Goal: Task Accomplishment & Management: Manage account settings

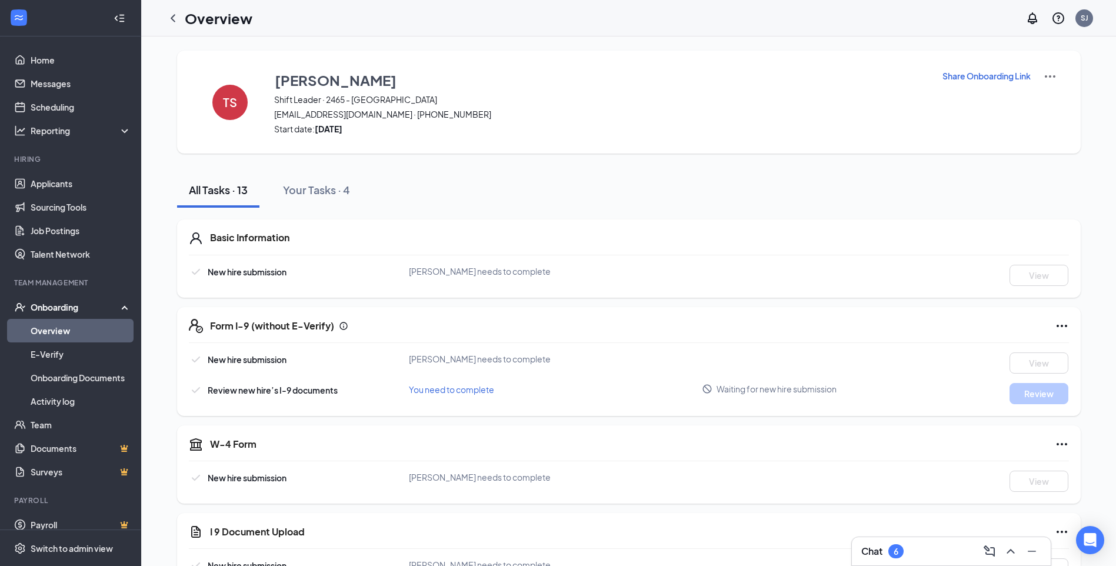
click at [71, 310] on div "Onboarding" at bounding box center [76, 307] width 91 height 12
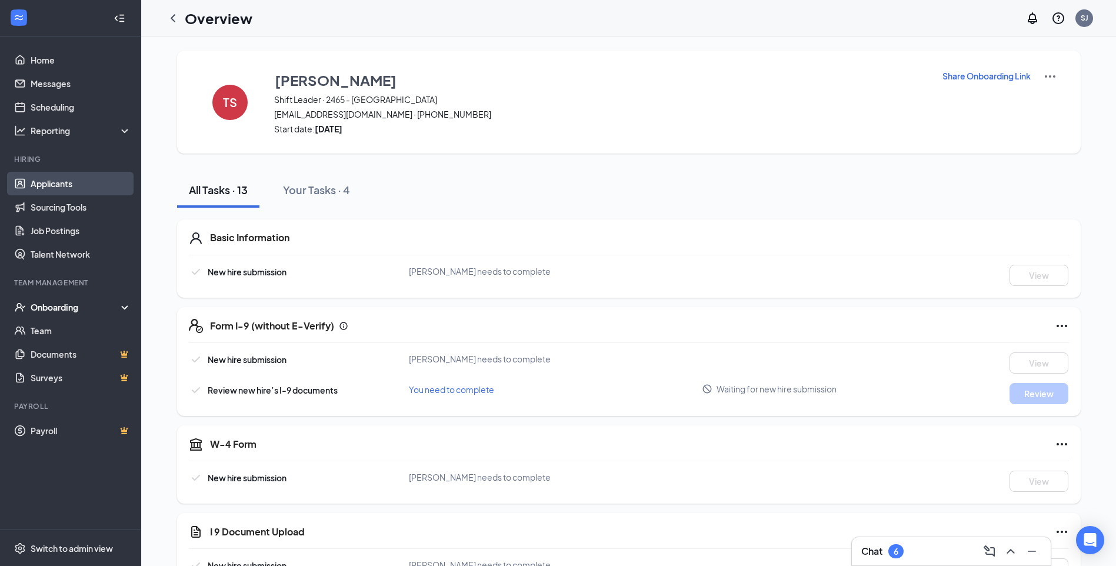
click at [62, 187] on link "Applicants" at bounding box center [81, 184] width 101 height 24
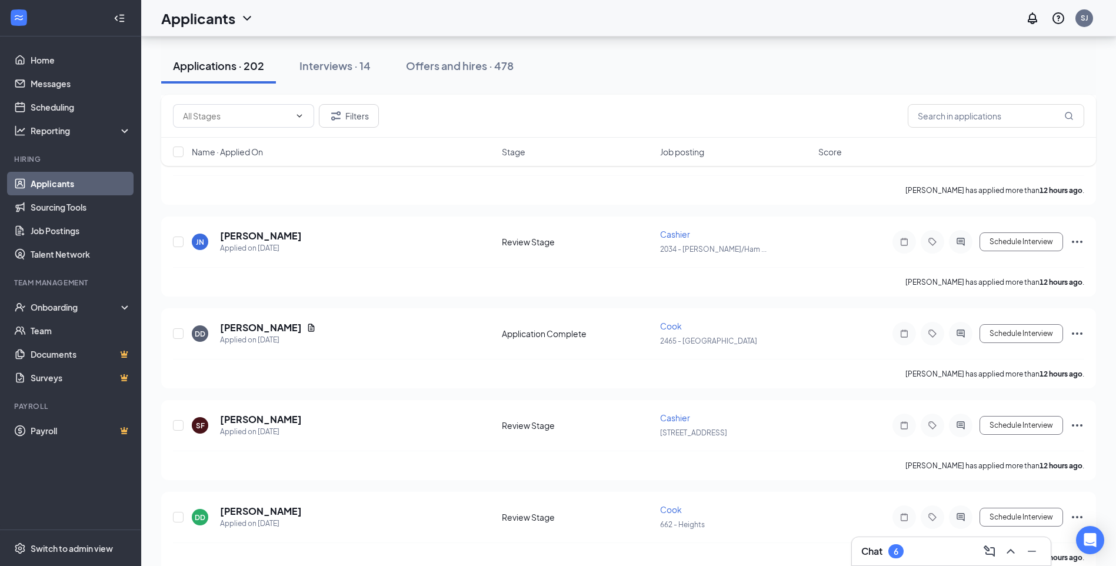
scroll to position [353, 0]
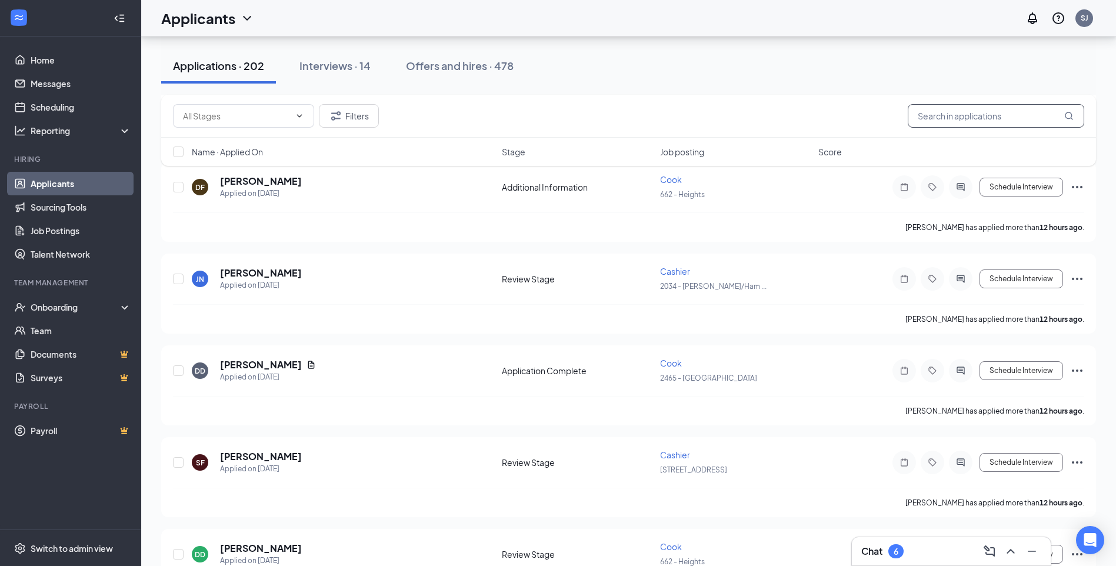
click at [989, 117] on input "text" at bounding box center [996, 116] width 177 height 24
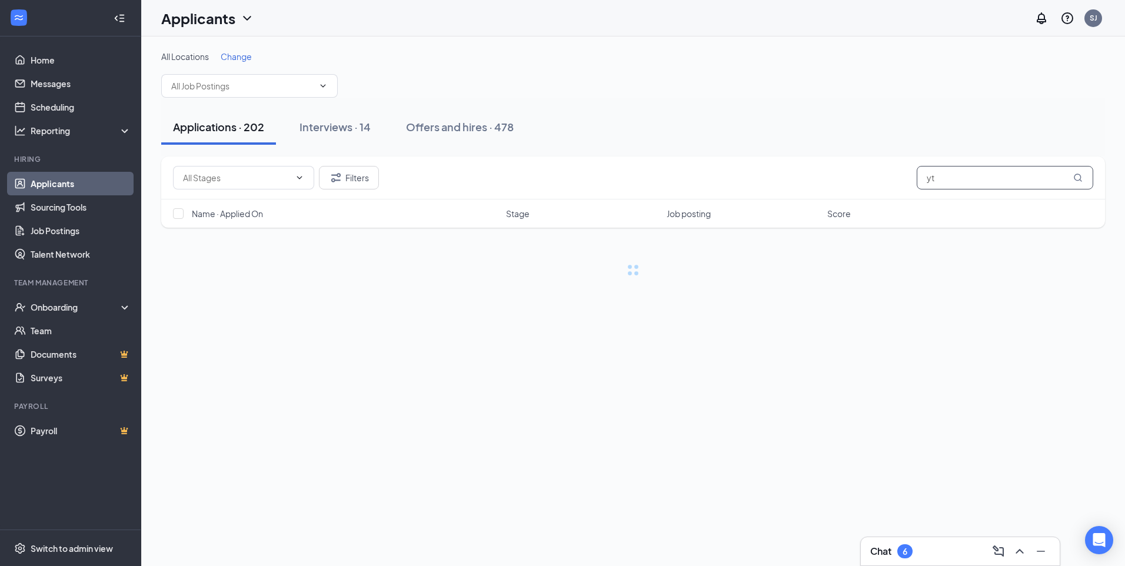
type input "y"
type input "[PERSON_NAME]"
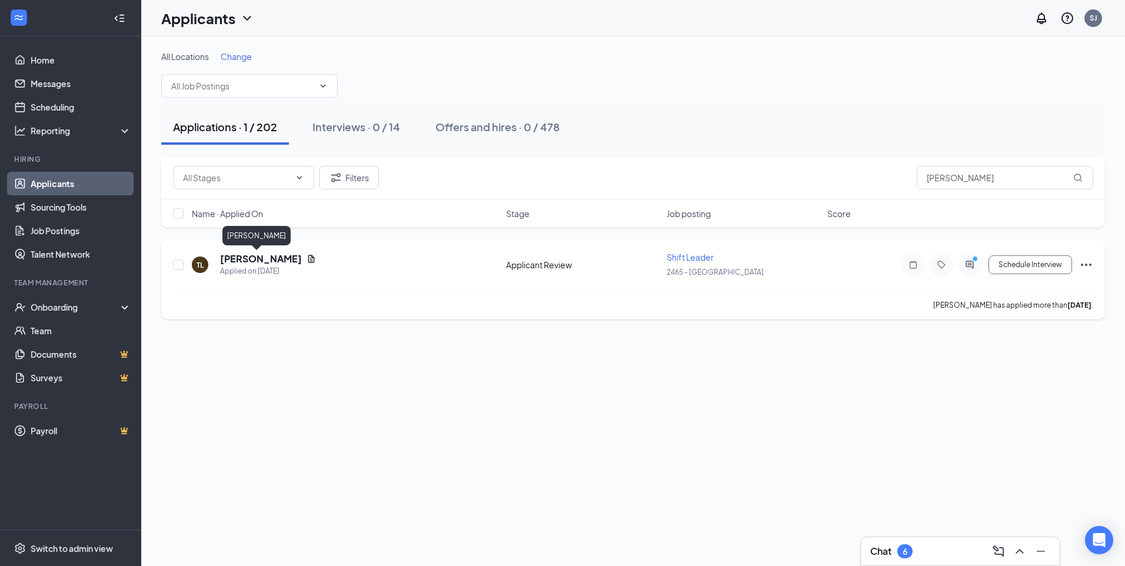
click at [252, 264] on h5 "[PERSON_NAME]" at bounding box center [261, 258] width 82 height 13
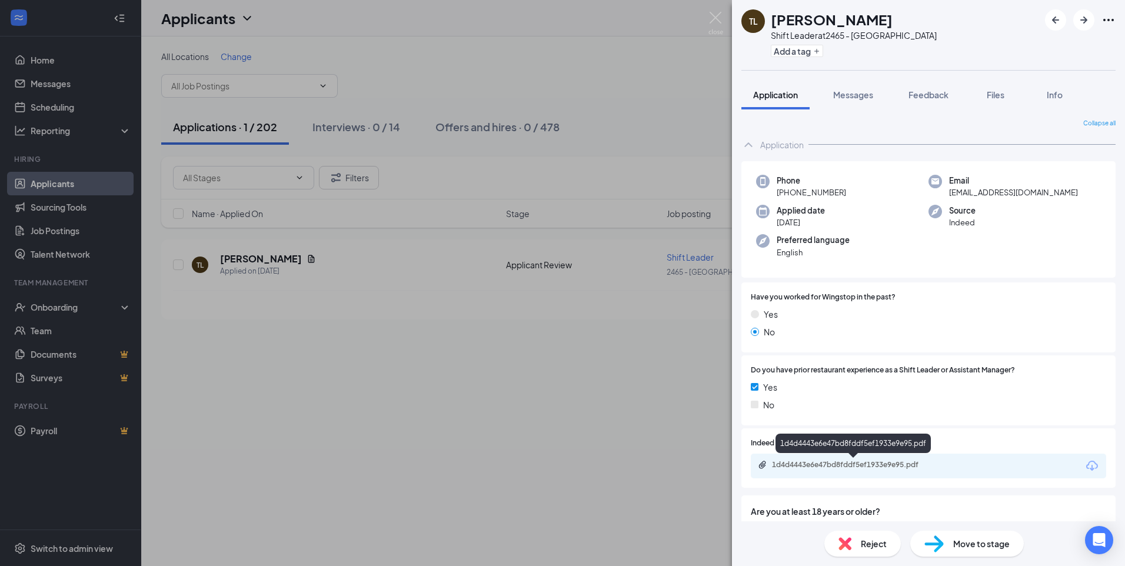
drag, startPoint x: 699, startPoint y: 290, endPoint x: 693, endPoint y: 289, distance: 5.9
click at [697, 290] on div "TL [PERSON_NAME] Shift Leader at 2465 - Montrose Add a tag Application Messages…" at bounding box center [562, 283] width 1125 height 566
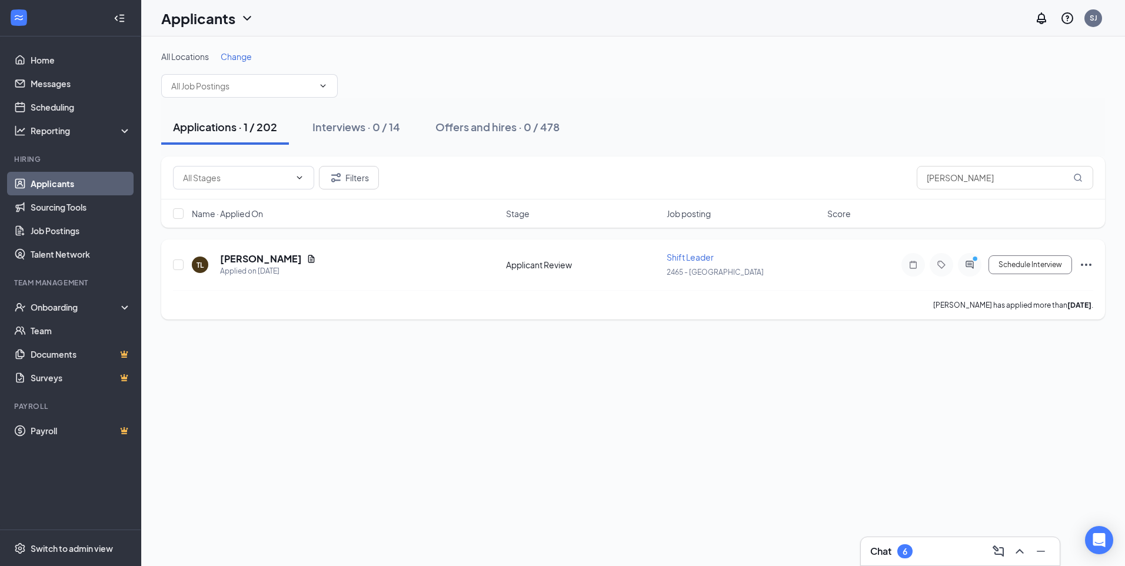
click at [1086, 265] on icon "Ellipses" at bounding box center [1086, 265] width 11 height 2
click at [1029, 383] on p "Move to stage" at bounding box center [1033, 378] width 101 height 12
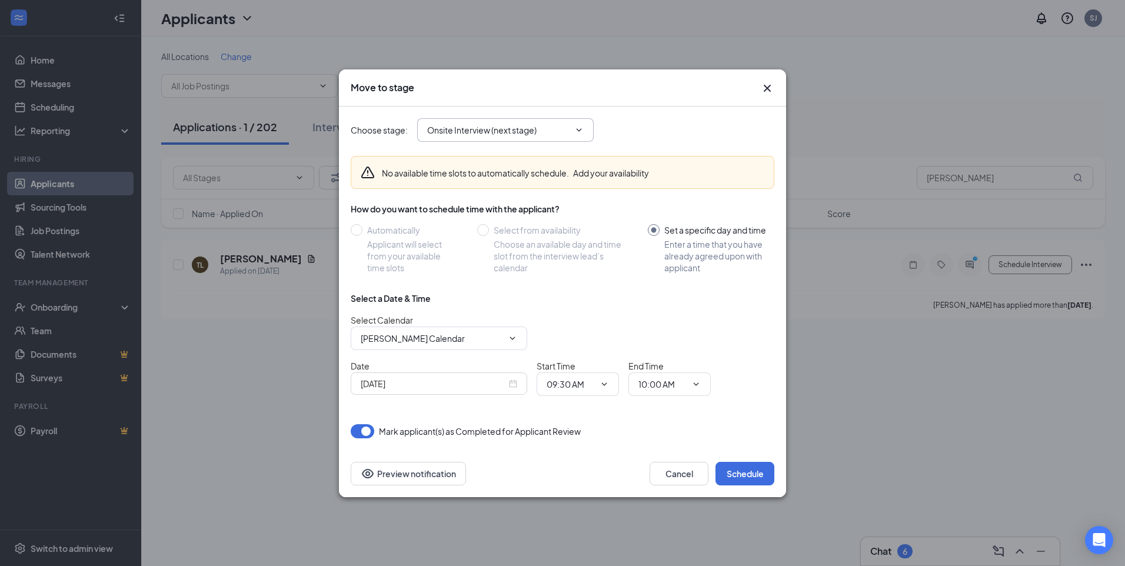
click at [589, 132] on span "Onsite Interview (next stage)" at bounding box center [505, 130] width 177 height 24
click at [580, 132] on icon "ChevronDown" at bounding box center [578, 129] width 9 height 9
click at [577, 135] on span "Onsite Interview (next stage)" at bounding box center [505, 130] width 177 height 24
click at [580, 131] on icon "ChevronDown" at bounding box center [578, 129] width 9 height 9
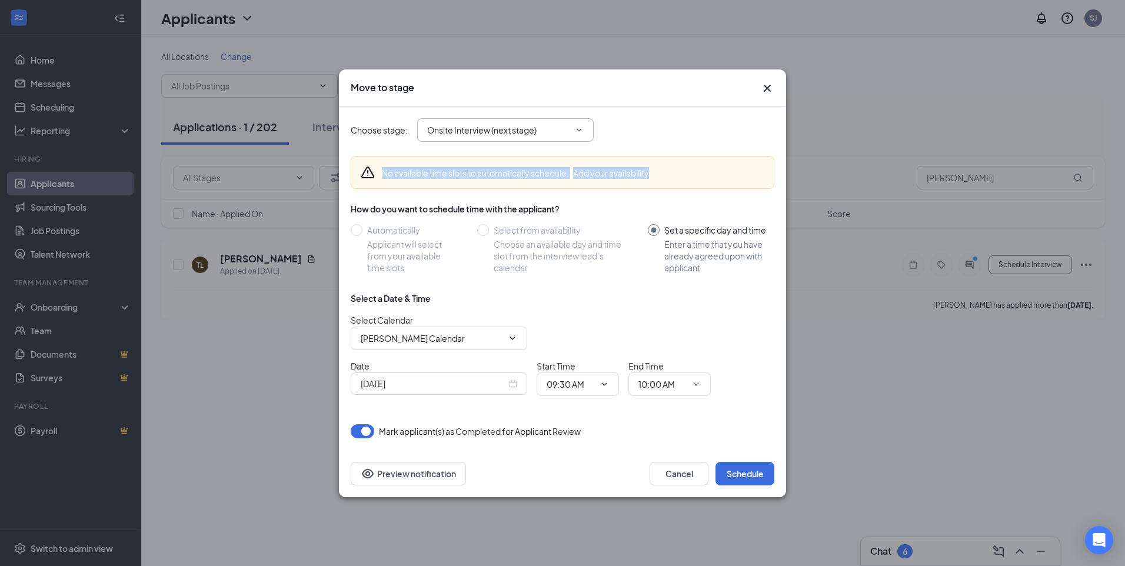
click at [580, 131] on icon "ChevronDown" at bounding box center [578, 129] width 9 height 9
click at [573, 128] on span at bounding box center [578, 129] width 12 height 9
click at [573, 127] on span at bounding box center [578, 129] width 12 height 9
click at [694, 466] on button "Cancel" at bounding box center [679, 474] width 59 height 24
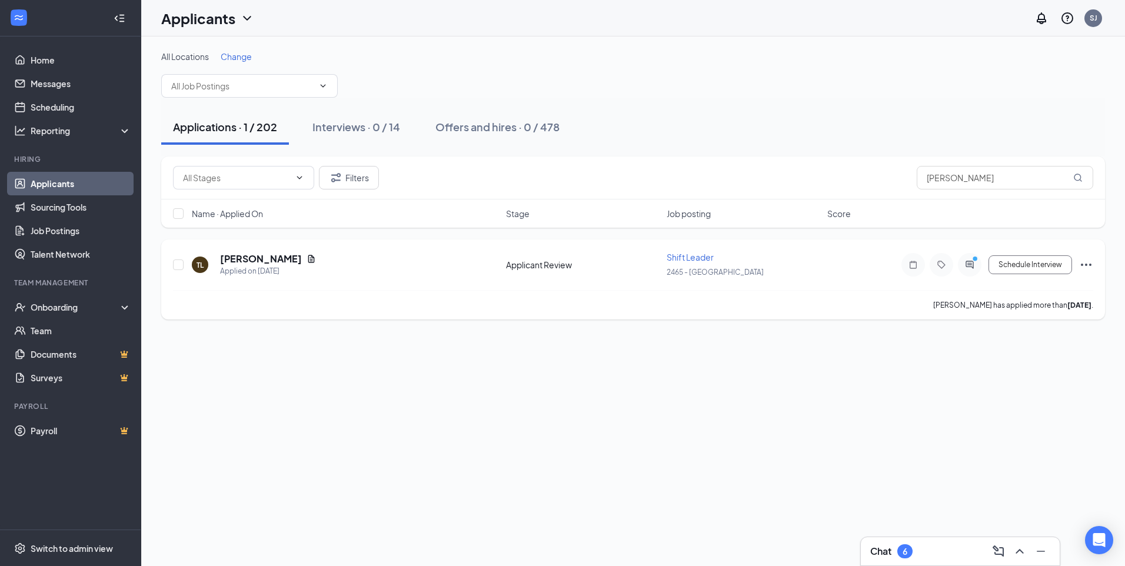
click at [1091, 263] on icon "Ellipses" at bounding box center [1086, 265] width 14 height 14
click at [1008, 293] on p "[PERSON_NAME] as hired" at bounding box center [1033, 290] width 101 height 12
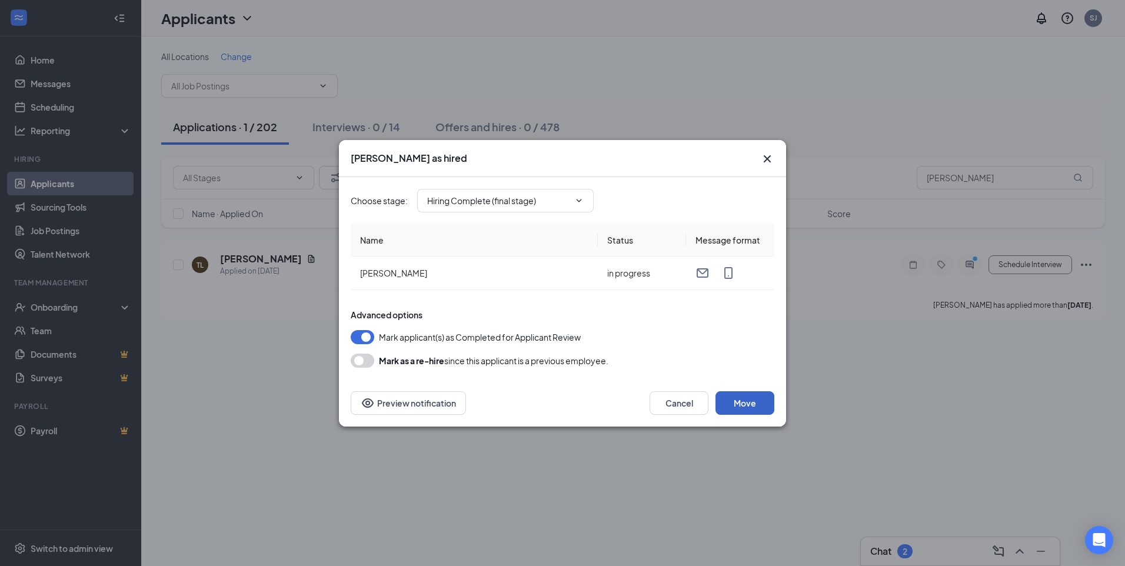
click at [742, 406] on button "Move" at bounding box center [745, 403] width 59 height 24
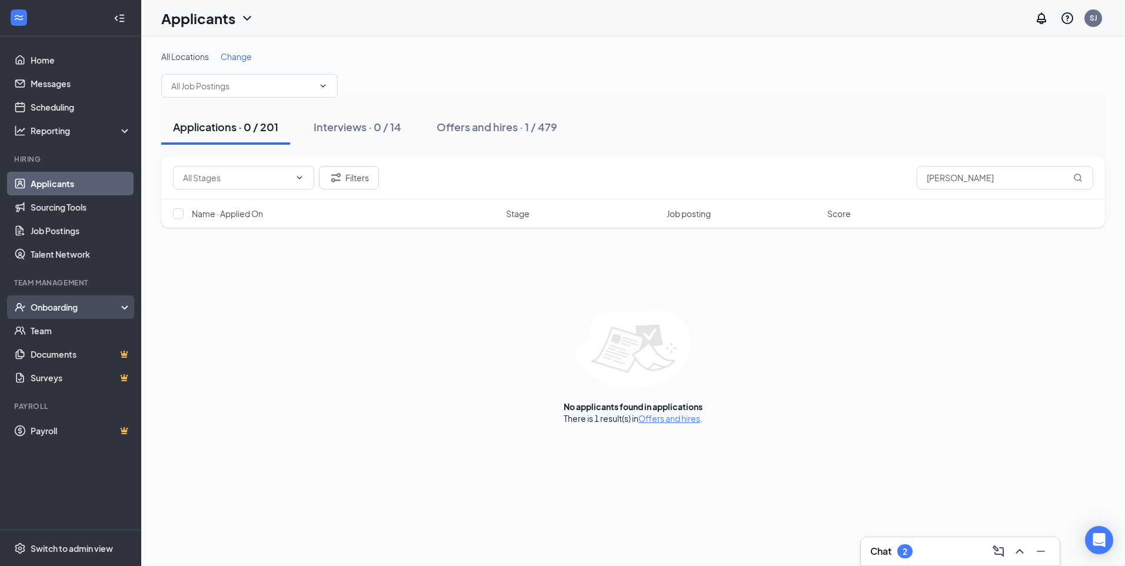
click at [75, 311] on div "Onboarding" at bounding box center [76, 307] width 91 height 12
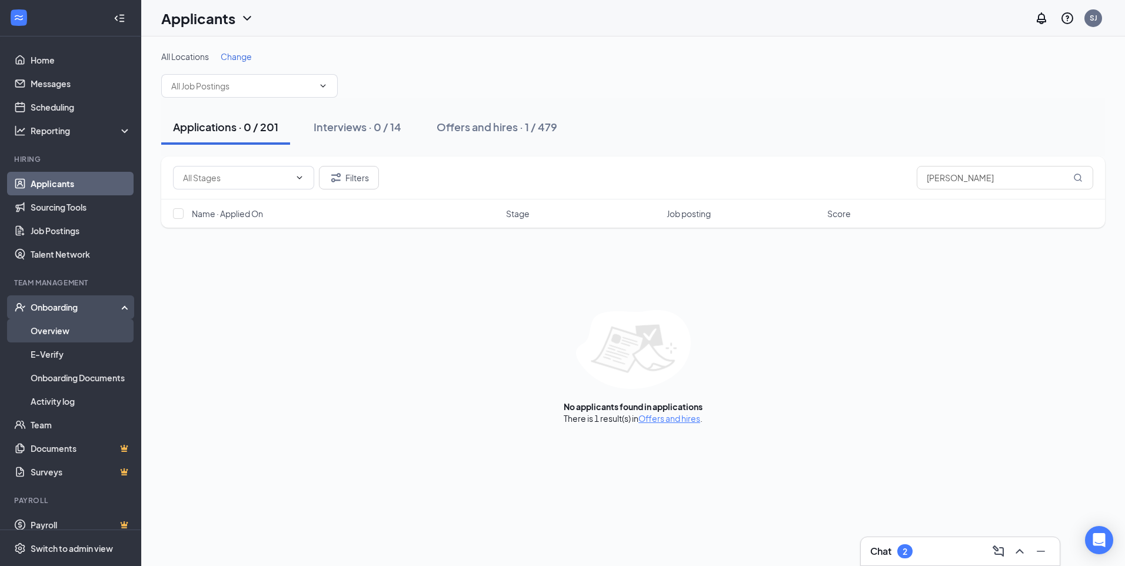
click at [77, 334] on link "Overview" at bounding box center [81, 331] width 101 height 24
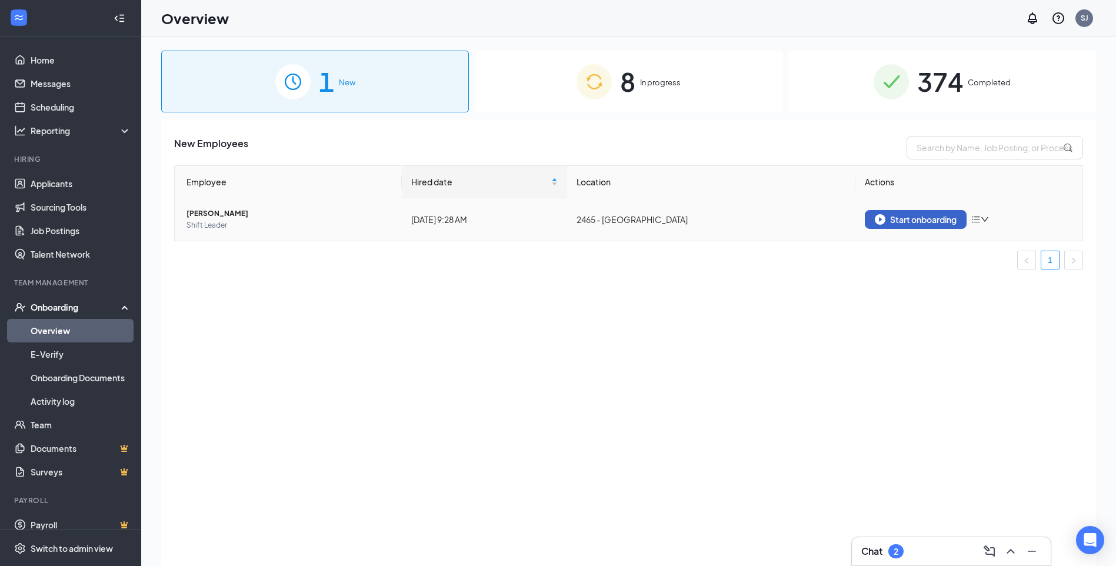
click at [895, 215] on div "Start onboarding" at bounding box center [916, 219] width 82 height 11
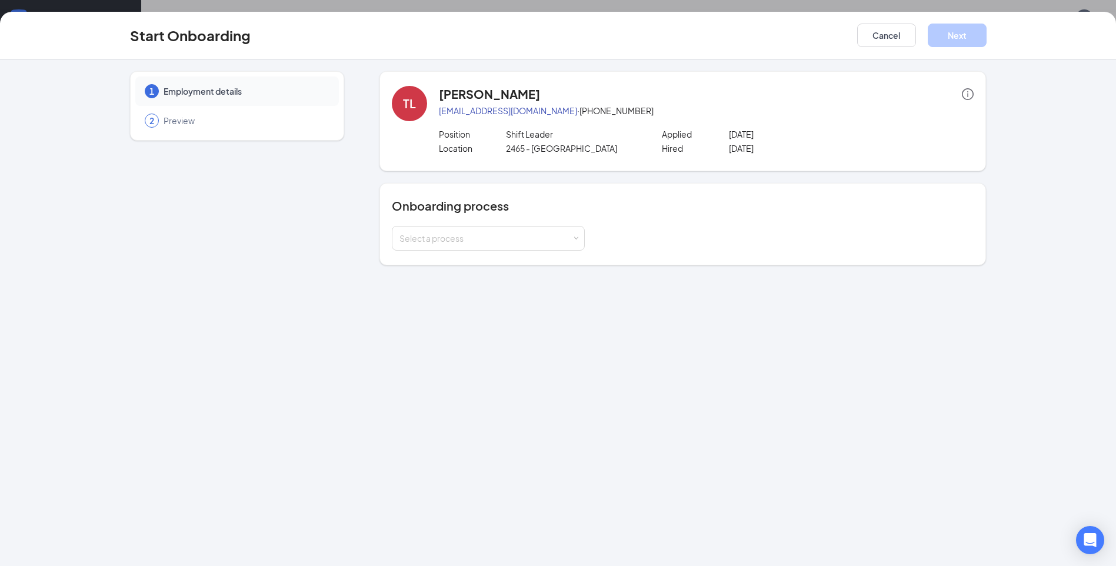
drag, startPoint x: 894, startPoint y: 213, endPoint x: 998, endPoint y: 324, distance: 152.0
click at [995, 321] on div "1 Employment details 2 Preview TL [PERSON_NAME] [EMAIL_ADDRESS][DOMAIN_NAME] · …" at bounding box center [558, 312] width 1116 height 507
click at [526, 234] on div "Select a process" at bounding box center [486, 238] width 172 height 12
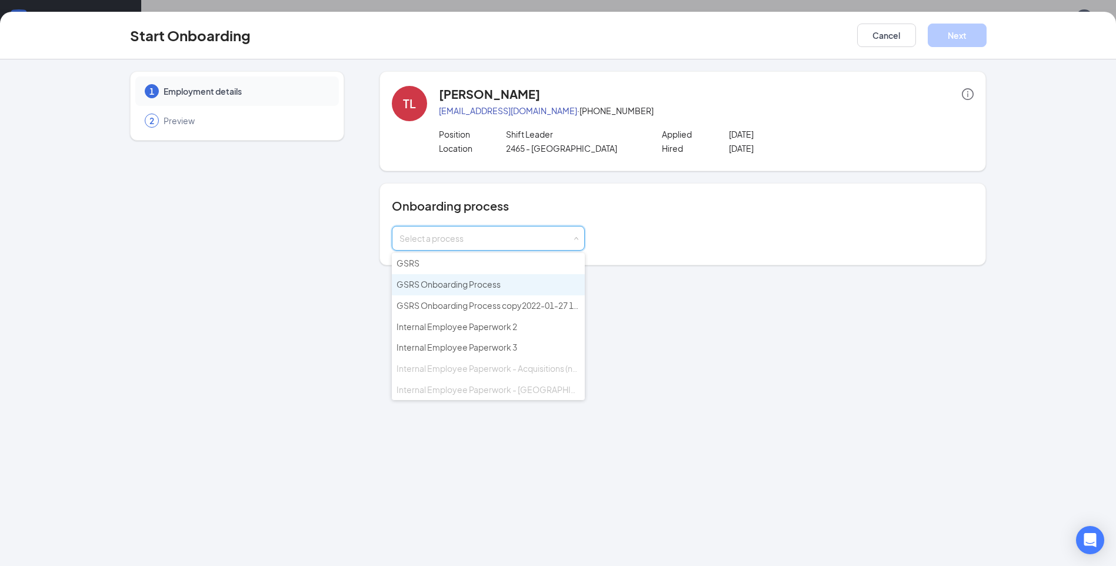
click at [478, 289] on span "GSRS Onboarding Process" at bounding box center [449, 284] width 104 height 11
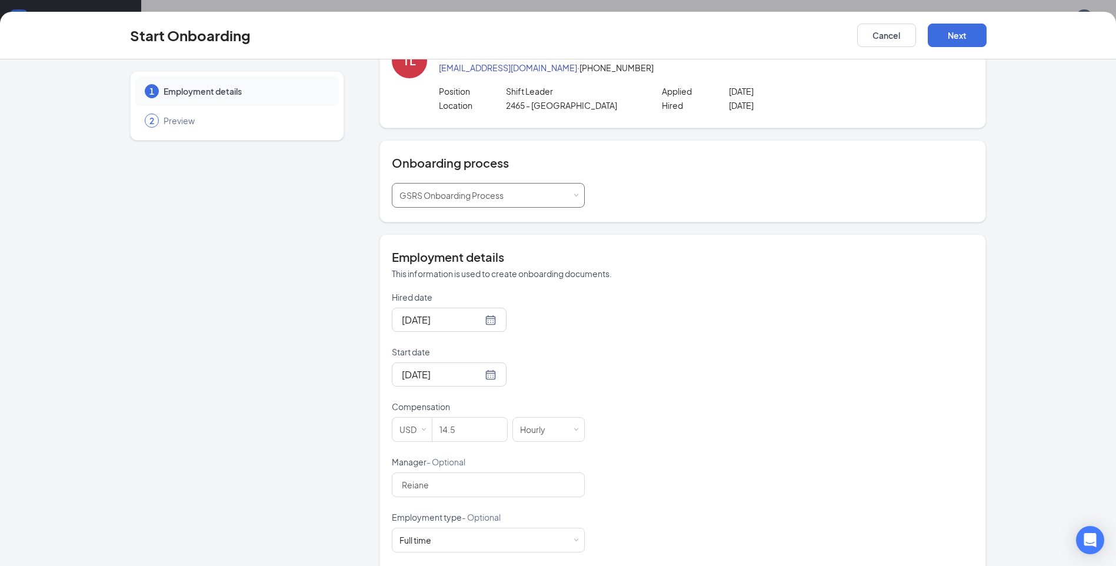
scroll to position [177, 0]
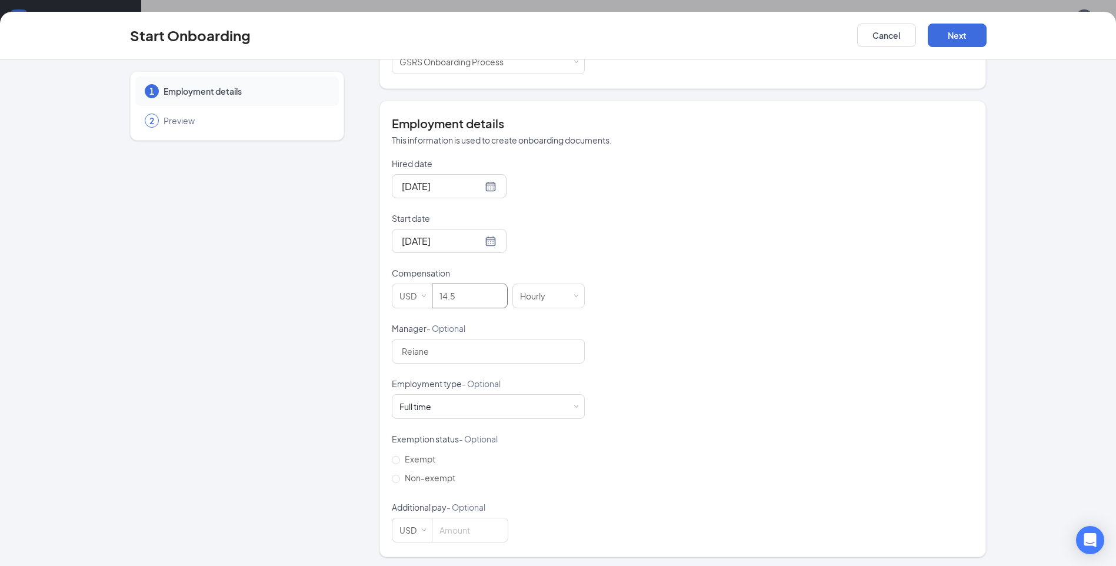
drag, startPoint x: 461, startPoint y: 293, endPoint x: 259, endPoint y: 318, distance: 204.0
click at [259, 318] on div "1 Employment details 2 Preview TL [PERSON_NAME] [EMAIL_ADDRESS][DOMAIN_NAME] · …" at bounding box center [558, 226] width 857 height 663
type input "15"
click at [973, 35] on button "Next" at bounding box center [957, 36] width 59 height 24
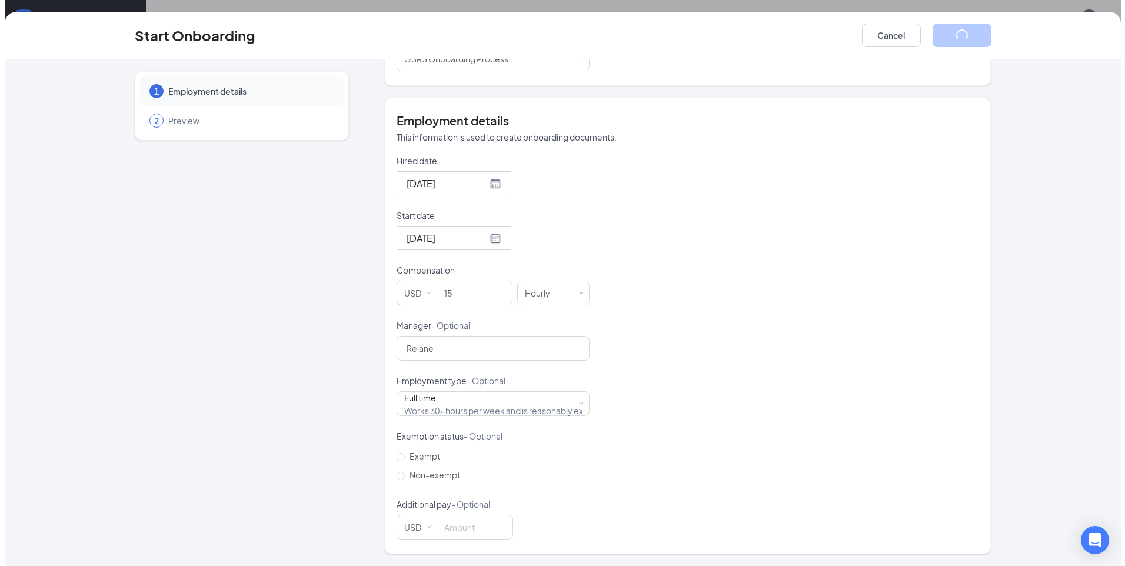
scroll to position [0, 0]
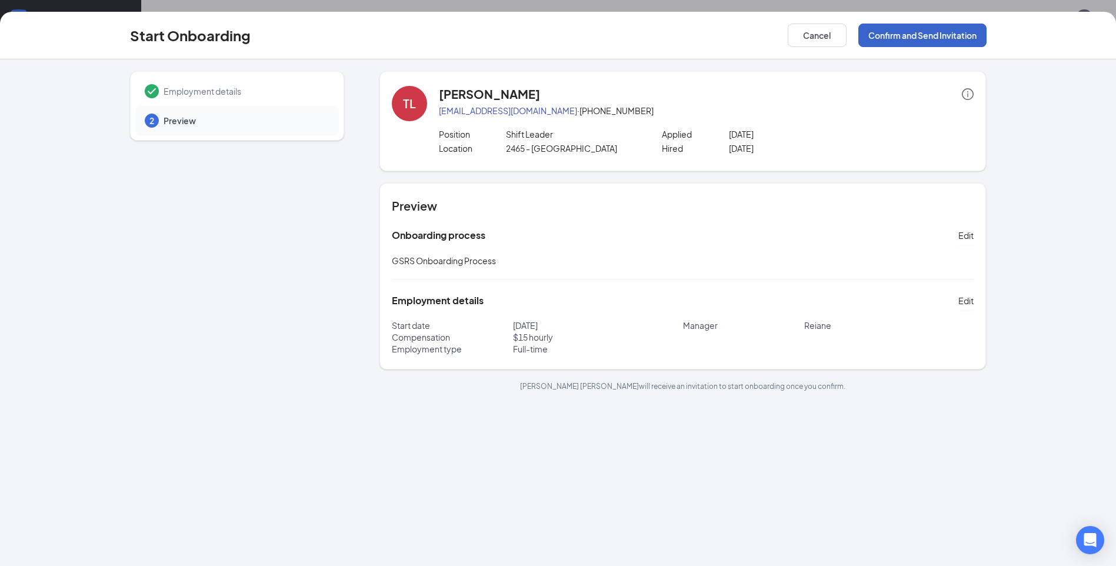
click at [899, 31] on button "Confirm and Send Invitation" at bounding box center [923, 36] width 128 height 24
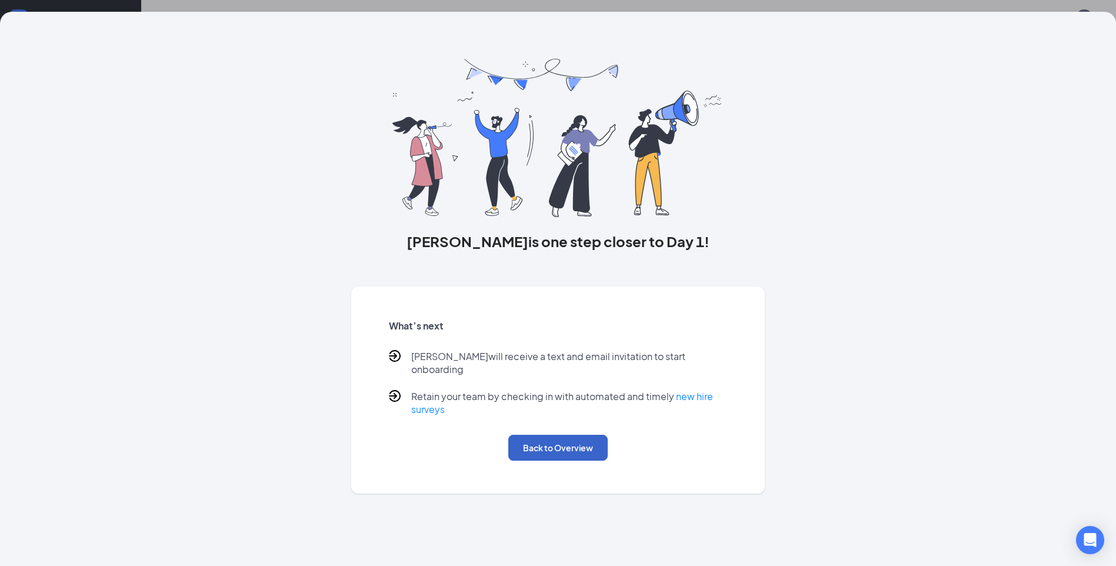
click at [565, 435] on button "Back to Overview" at bounding box center [558, 448] width 99 height 26
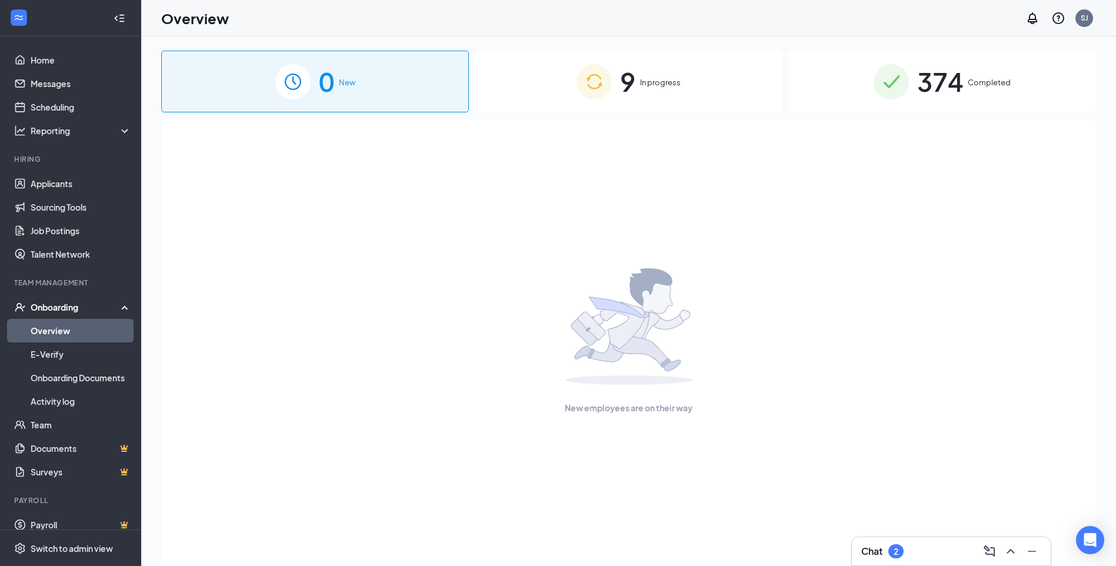
click at [619, 91] on div "9 In progress" at bounding box center [629, 82] width 308 height 62
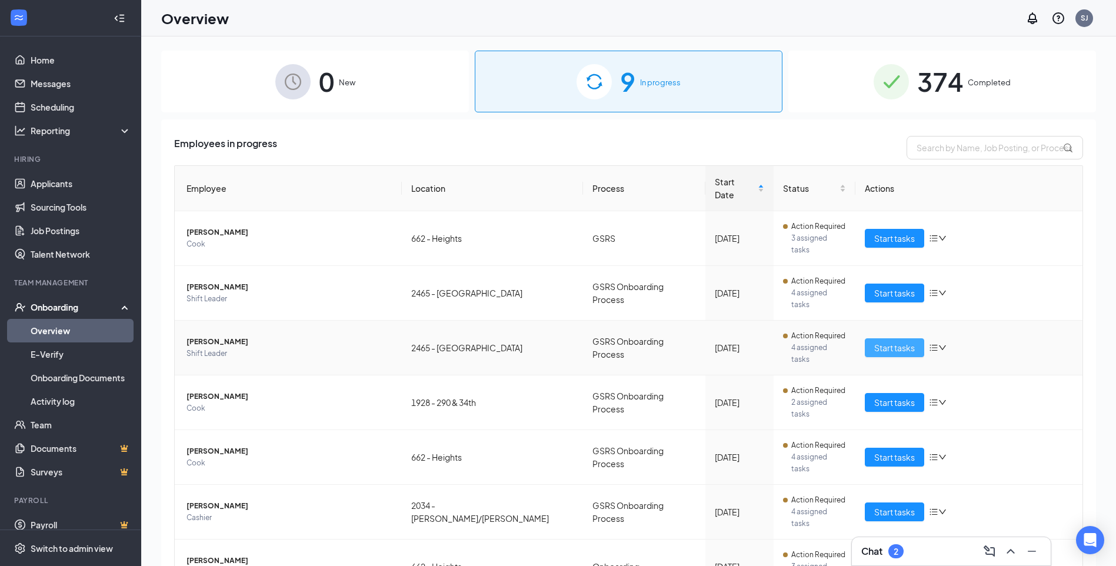
click at [868, 338] on button "Start tasks" at bounding box center [894, 347] width 59 height 19
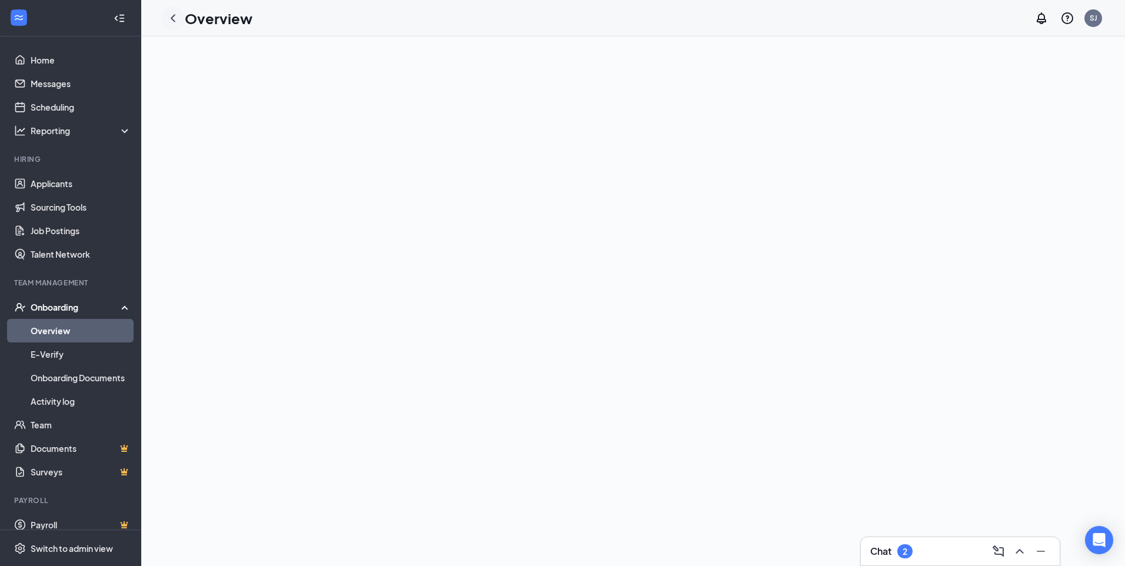
click at [172, 18] on icon "ChevronLeft" at bounding box center [173, 18] width 5 height 8
